Goal: Task Accomplishment & Management: Use online tool/utility

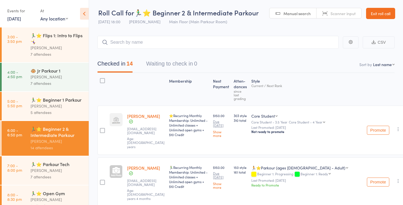
click at [384, 15] on link "Exit roll call" at bounding box center [380, 13] width 29 height 11
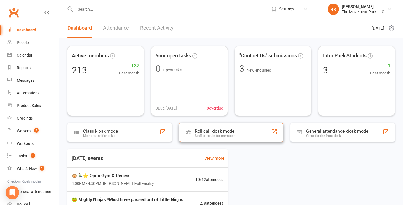
click at [223, 136] on div "Staff check-in for members" at bounding box center [215, 136] width 41 height 4
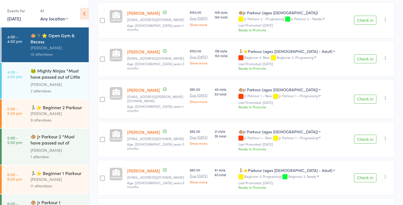
click at [257, 129] on select "🐵Jr Parkour (ages 5 - 6) 🏃⭐Parkour (ages 7 - Adult)" at bounding box center [280, 132] width 82 height 6
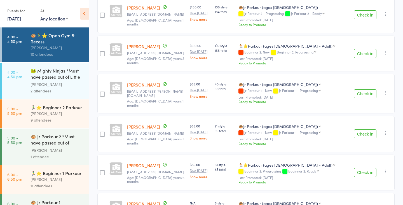
scroll to position [260, 0]
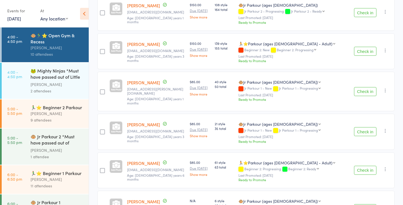
click at [54, 108] on div "🏃‍♂️⭐ Beginner 2 Parkour" at bounding box center [57, 107] width 53 height 6
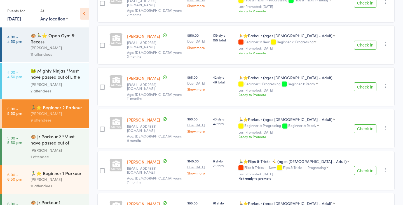
scroll to position [250, 0]
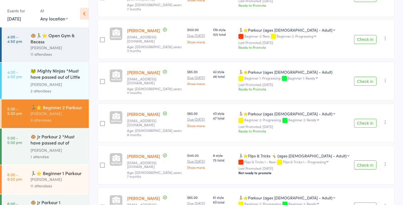
click at [206, 82] on link "Show more" at bounding box center [197, 84] width 21 height 4
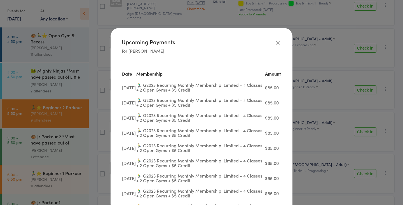
scroll to position [224, 0]
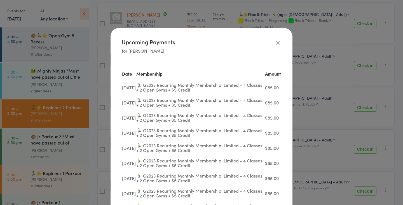
click at [278, 42] on icon "button" at bounding box center [278, 42] width 6 height 6
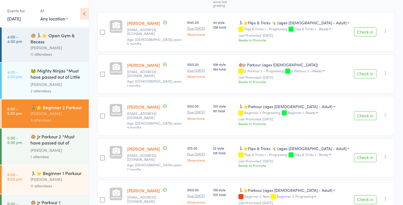
scroll to position [89, 0]
click at [56, 175] on div "🏃‍♂️⭐ Beginner 1 Parkour" at bounding box center [57, 173] width 53 height 6
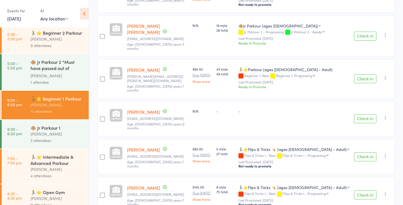
scroll to position [83, 0]
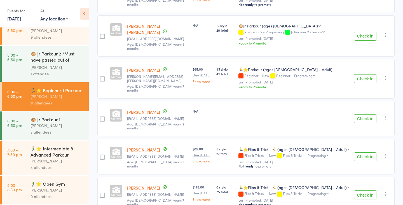
click at [52, 160] on div "[PERSON_NAME]" at bounding box center [57, 161] width 53 height 6
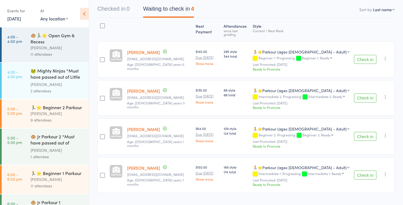
scroll to position [61, 0]
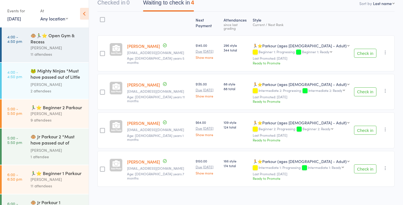
click at [56, 47] on div "[PERSON_NAME]" at bounding box center [57, 48] width 53 height 6
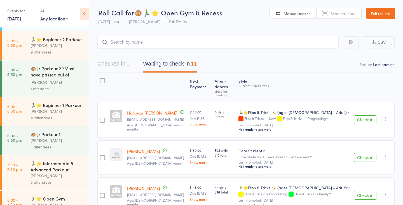
scroll to position [83, 0]
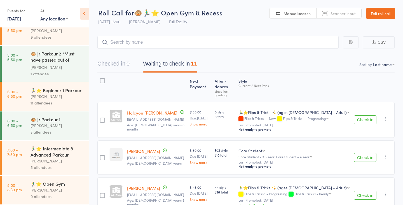
click at [56, 93] on div "[PERSON_NAME]" at bounding box center [57, 96] width 53 height 6
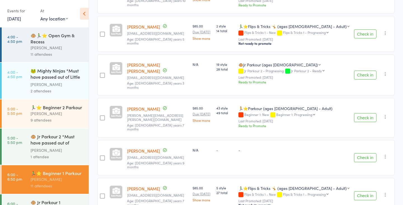
scroll to position [281, 0]
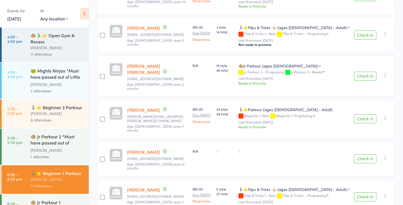
click at [43, 49] on div "[PERSON_NAME]" at bounding box center [57, 48] width 53 height 6
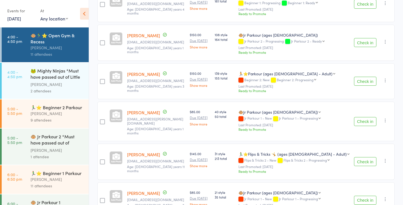
scroll to position [229, 0]
click at [366, 77] on button "Check in" at bounding box center [365, 81] width 22 height 9
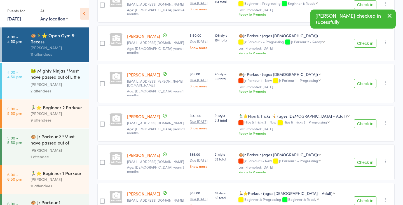
click at [362, 79] on button "Check in" at bounding box center [365, 83] width 22 height 9
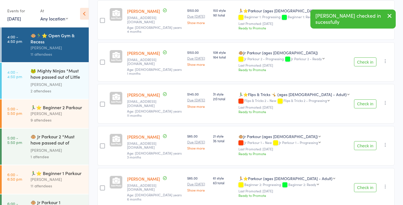
click at [363, 141] on button "Check in" at bounding box center [365, 145] width 22 height 9
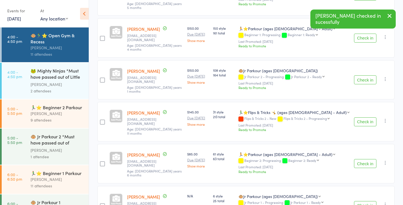
click at [363, 201] on button "Check in" at bounding box center [365, 205] width 22 height 9
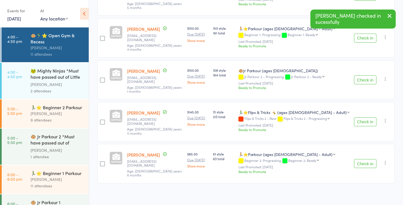
scroll to position [174, 0]
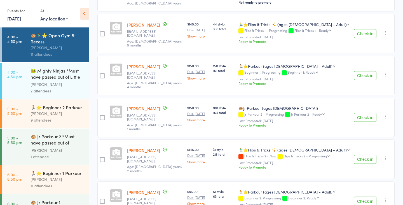
click at [51, 80] on div "🐸 Mighty Ninjas *Must have passed out of Little N..." at bounding box center [57, 74] width 53 height 14
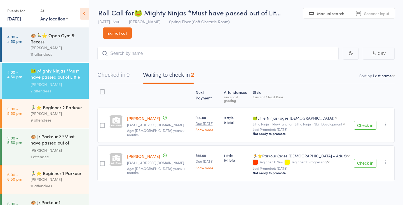
click at [44, 44] on div "🐵🏃‍♂️⭐ Open Gym & Recess" at bounding box center [57, 38] width 53 height 12
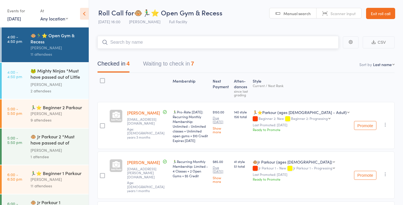
click at [177, 60] on button "Waiting to check in 7" at bounding box center [168, 65] width 51 height 15
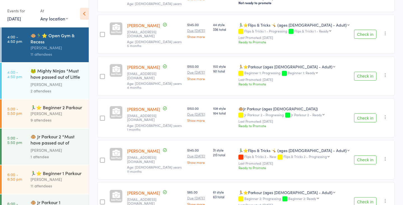
scroll to position [174, 0]
click at [364, 71] on button "Check in" at bounding box center [365, 75] width 22 height 9
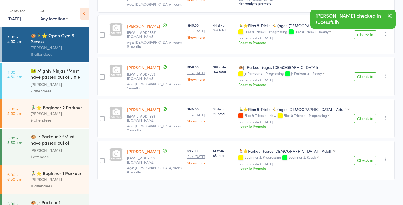
scroll to position [136, 0]
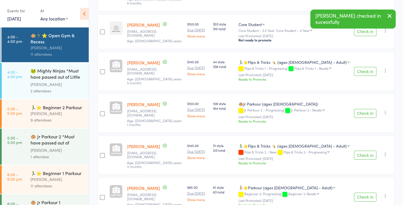
click at [367, 109] on button "Check in" at bounding box center [365, 113] width 22 height 9
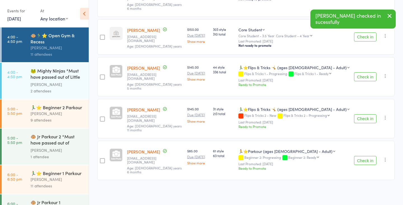
scroll to position [98, 0]
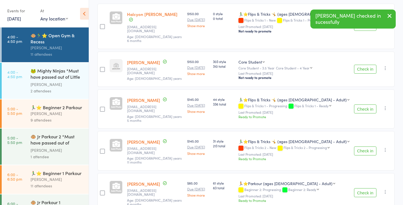
click at [365, 188] on button "Check in" at bounding box center [365, 192] width 22 height 9
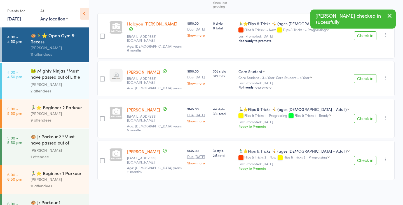
scroll to position [60, 0]
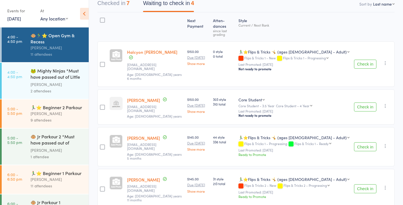
click at [362, 60] on button "Check in" at bounding box center [365, 64] width 22 height 9
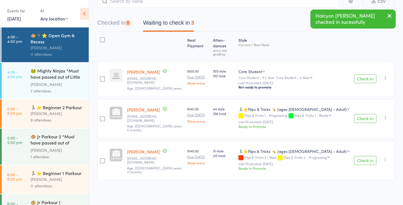
scroll to position [23, 0]
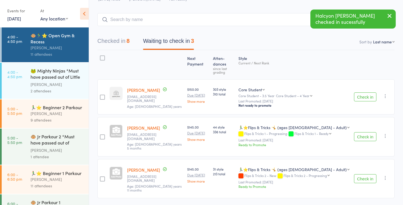
click at [363, 92] on button "Check in" at bounding box center [365, 96] width 22 height 9
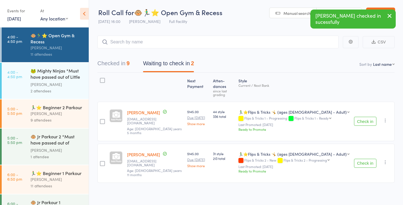
click at [364, 117] on button "Check in" at bounding box center [365, 121] width 22 height 9
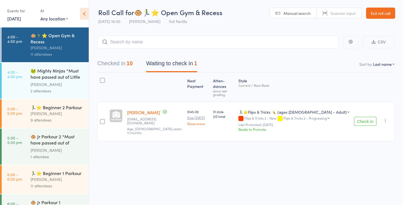
click at [365, 117] on button "Check in" at bounding box center [365, 121] width 22 height 9
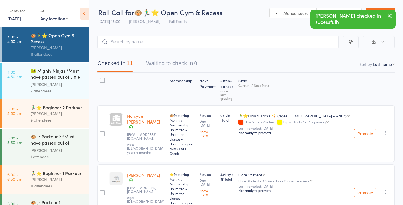
click at [38, 111] on div "[PERSON_NAME]" at bounding box center [57, 113] width 53 height 6
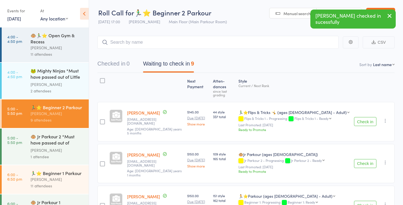
click at [360, 117] on button "Check in" at bounding box center [365, 121] width 22 height 9
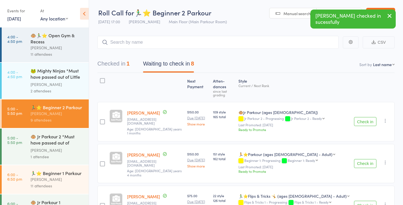
click at [367, 117] on button "Check in" at bounding box center [365, 121] width 22 height 9
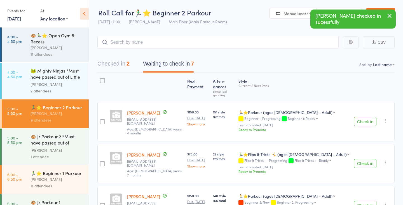
click at [367, 117] on button "Check in" at bounding box center [365, 121] width 22 height 9
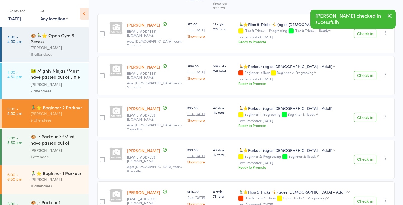
scroll to position [91, 0]
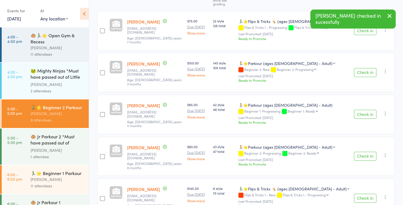
click at [367, 68] on button "Check in" at bounding box center [365, 72] width 22 height 9
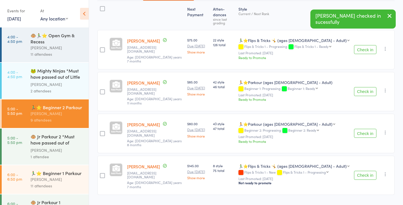
scroll to position [34, 0]
